Goal: Find specific page/section: Find specific page/section

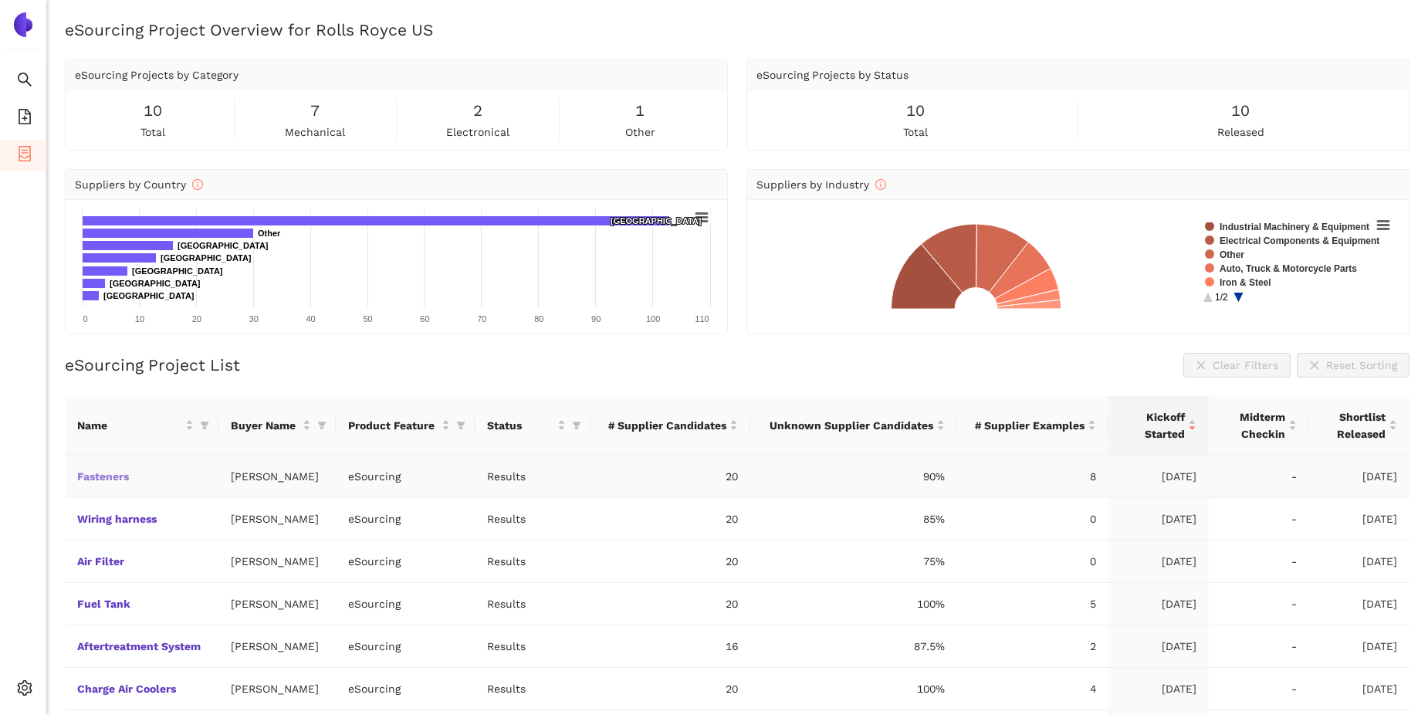
click at [0, 0] on link "Fasteners" at bounding box center [0, 0] width 0 height 0
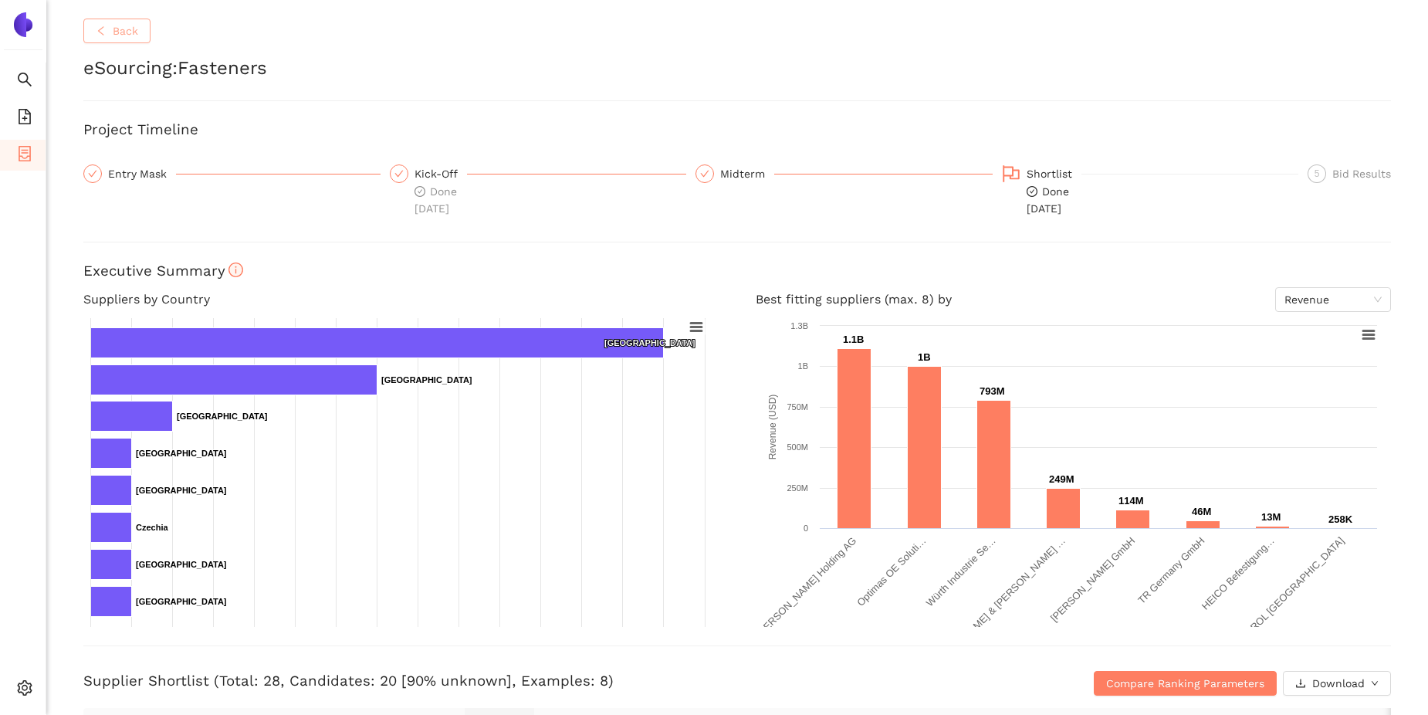
click at [103, 32] on icon "left" at bounding box center [101, 30] width 11 height 11
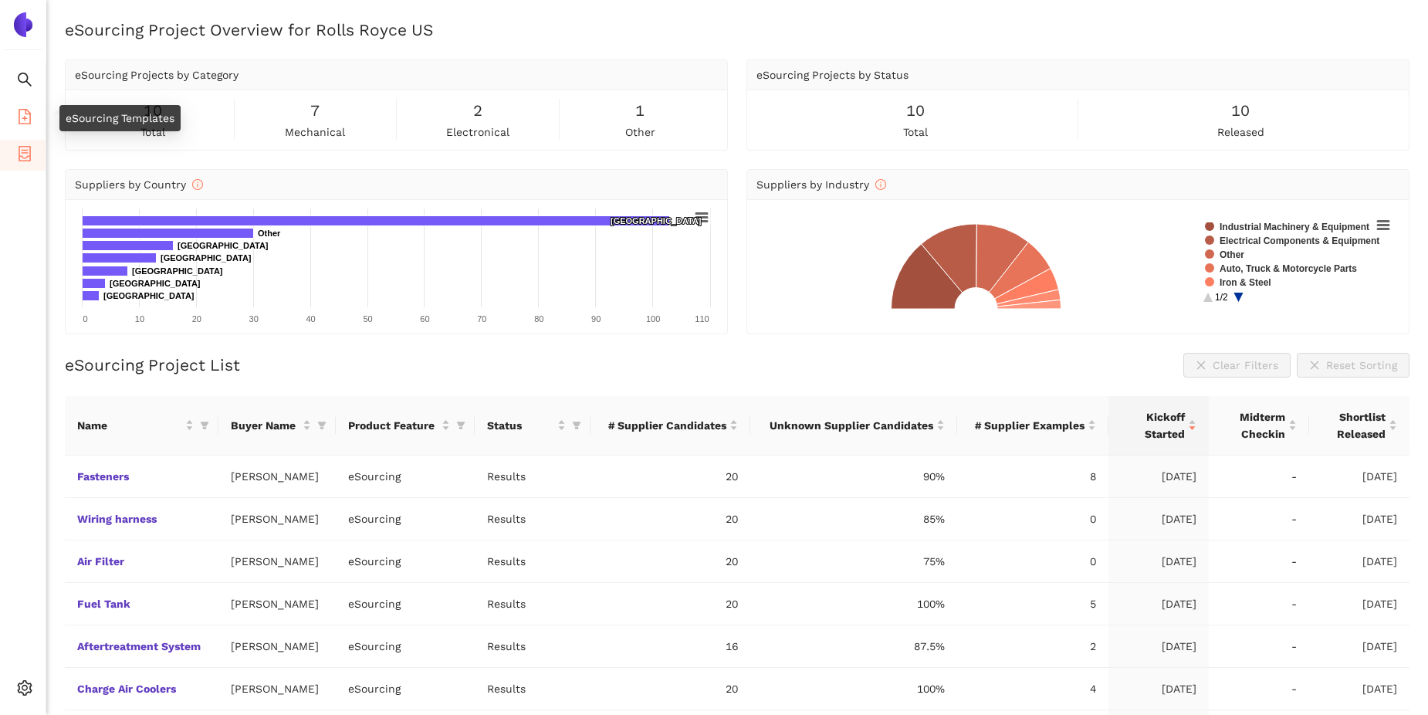
click at [26, 114] on icon "file-add" at bounding box center [24, 116] width 15 height 15
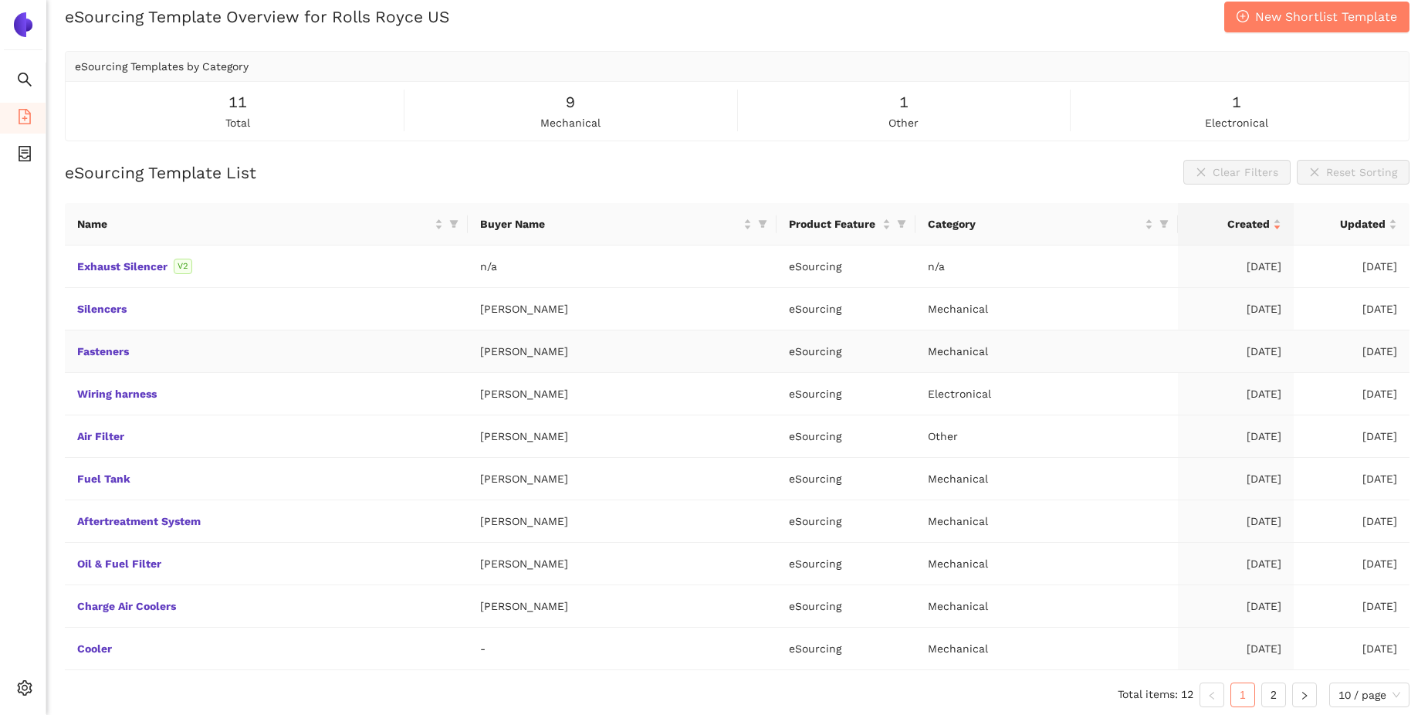
scroll to position [22, 0]
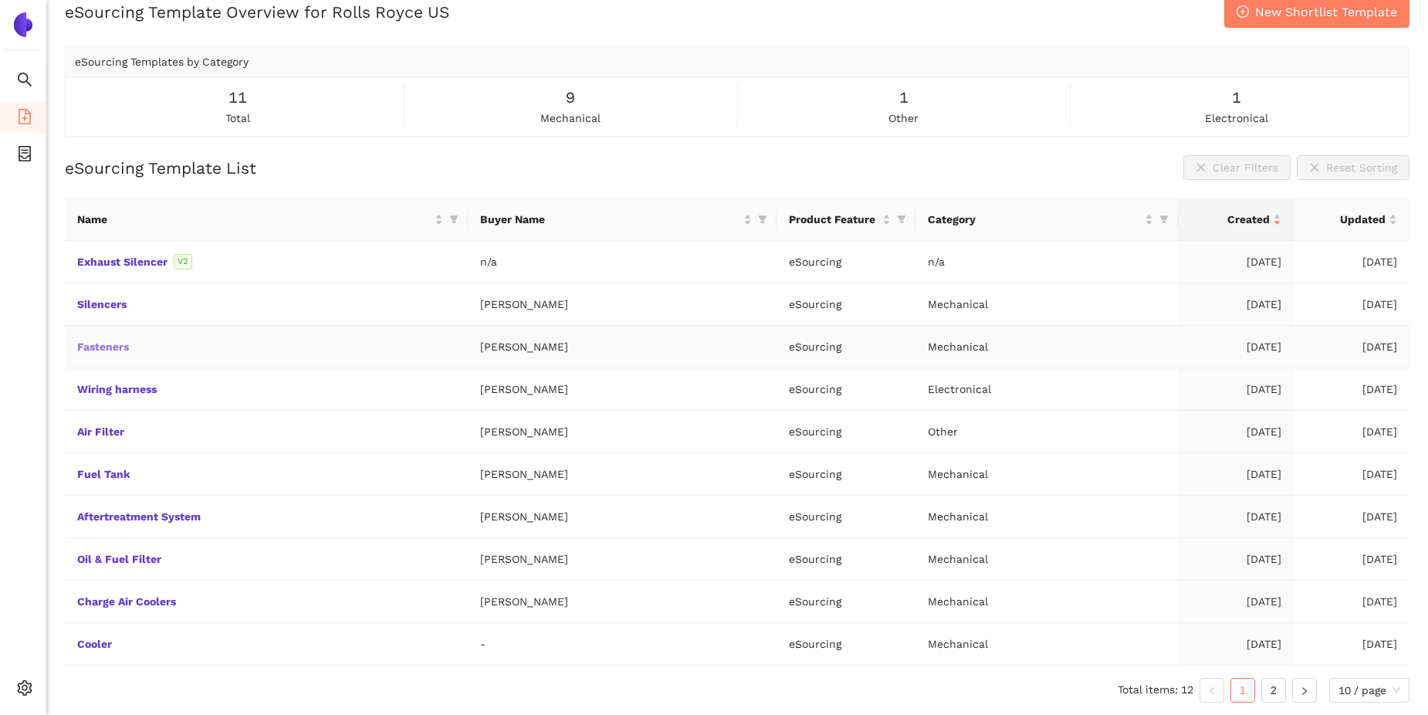
click at [0, 0] on link "Fasteners" at bounding box center [0, 0] width 0 height 0
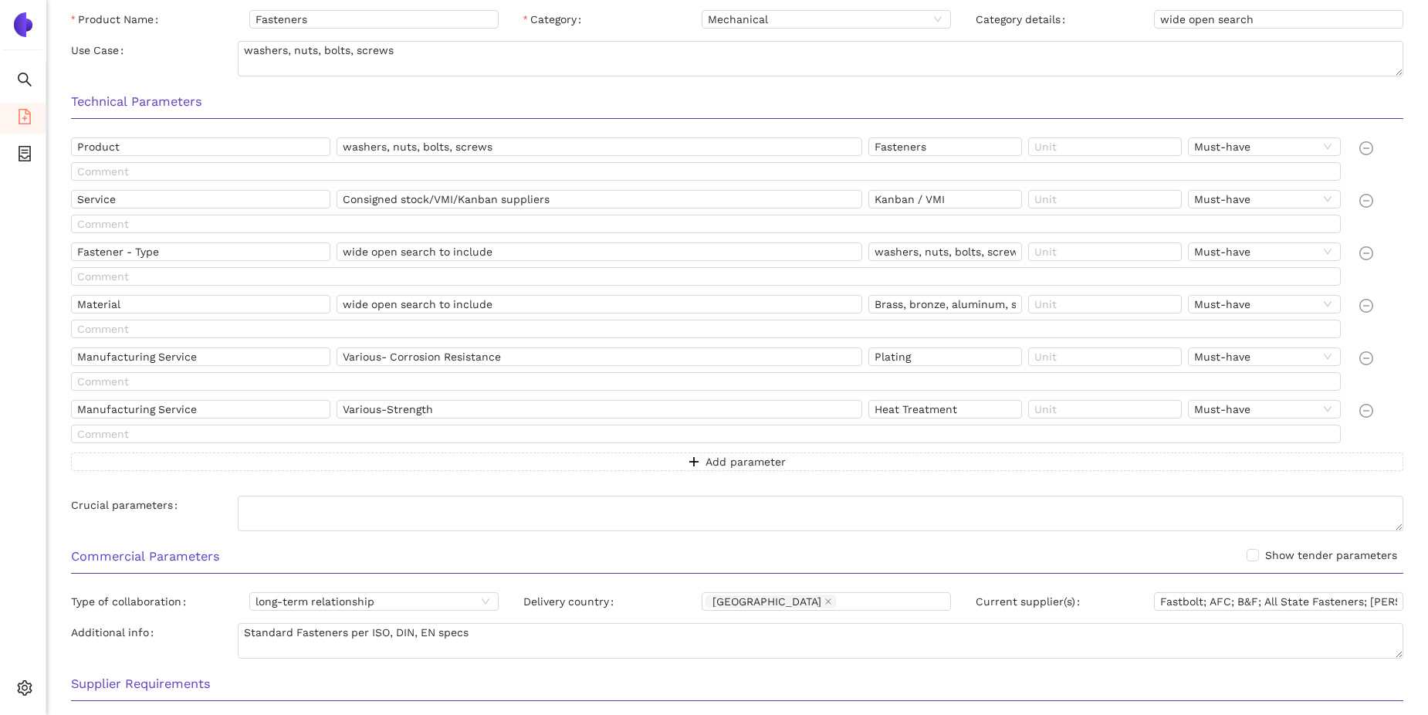
scroll to position [303, 0]
